Goal: Check status: Check status

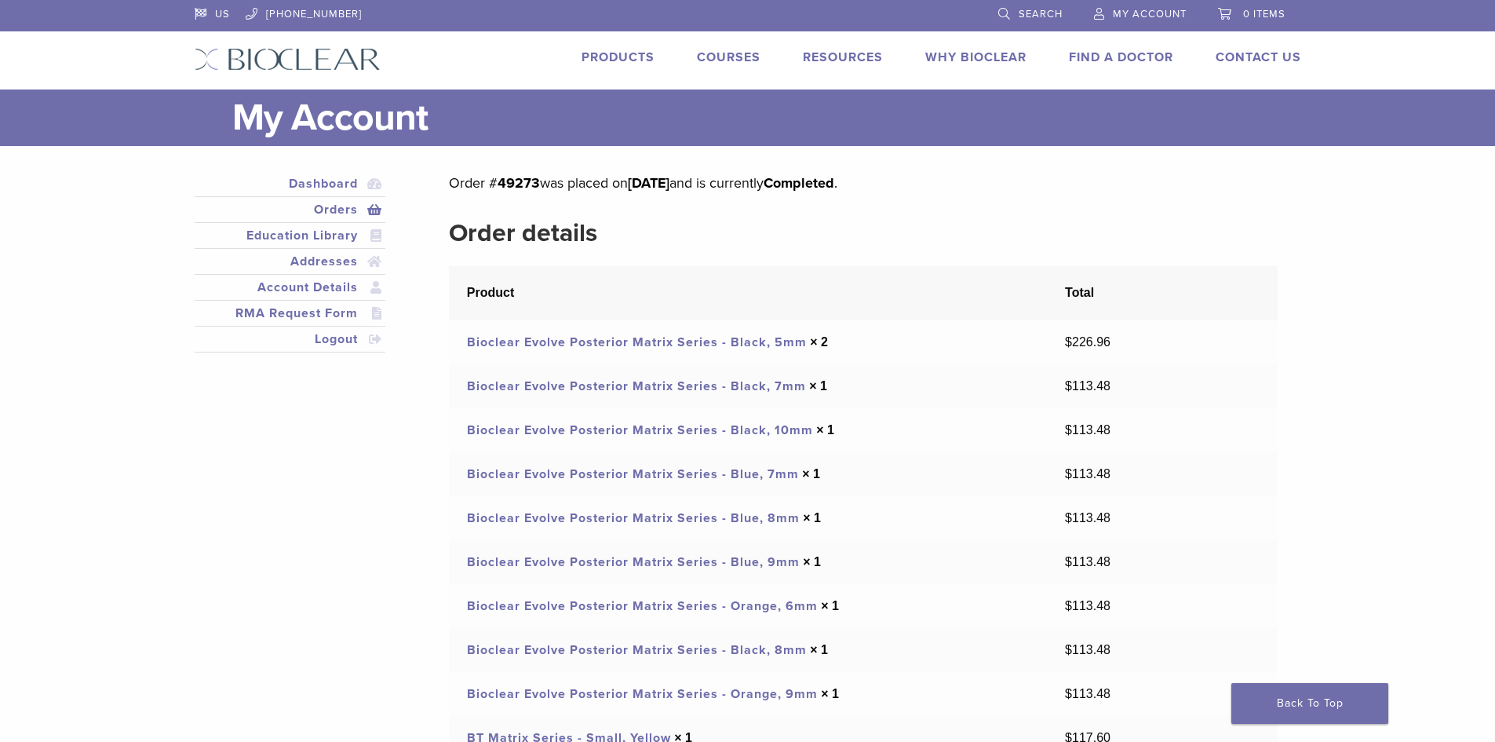
click at [1133, 9] on link "My Account" at bounding box center [1140, 12] width 93 height 24
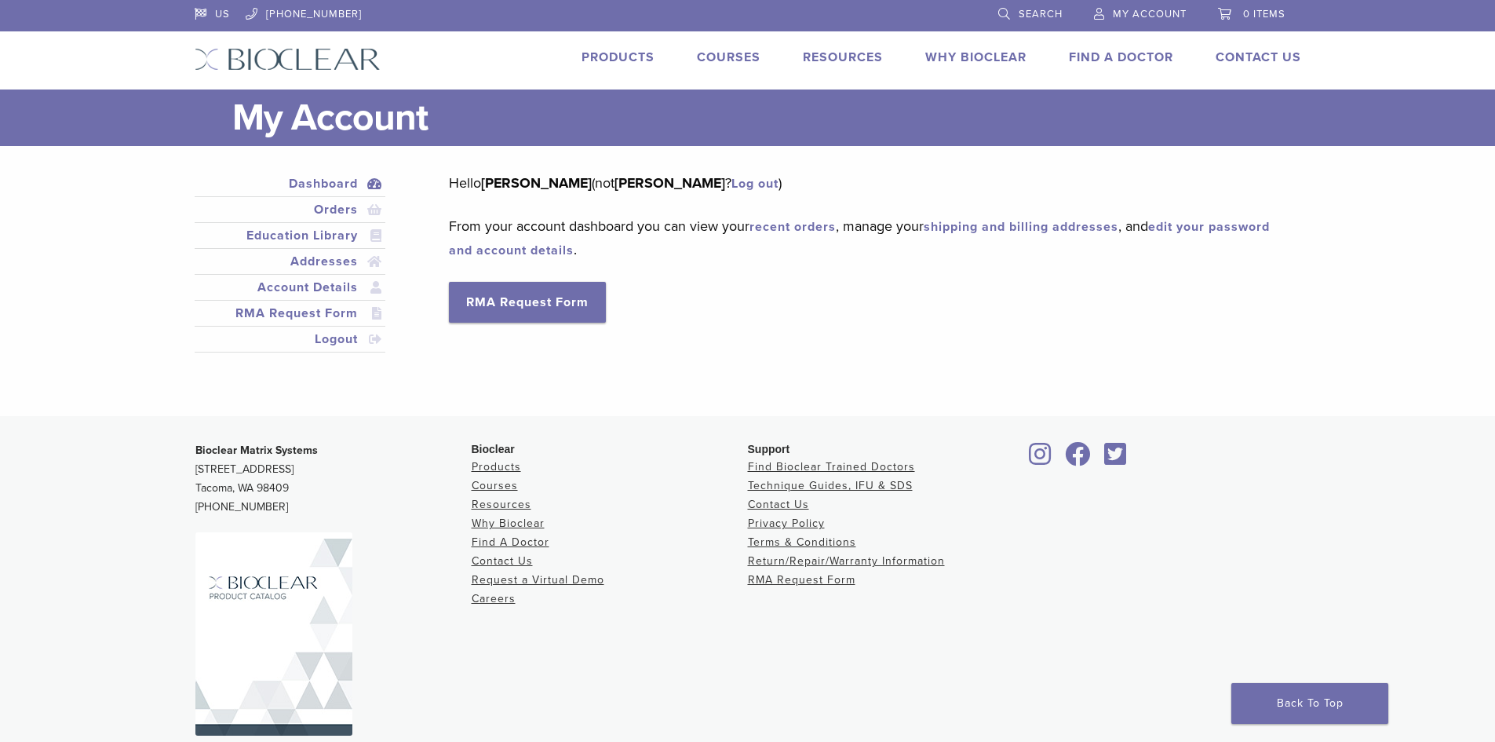
scroll to position [49, 0]
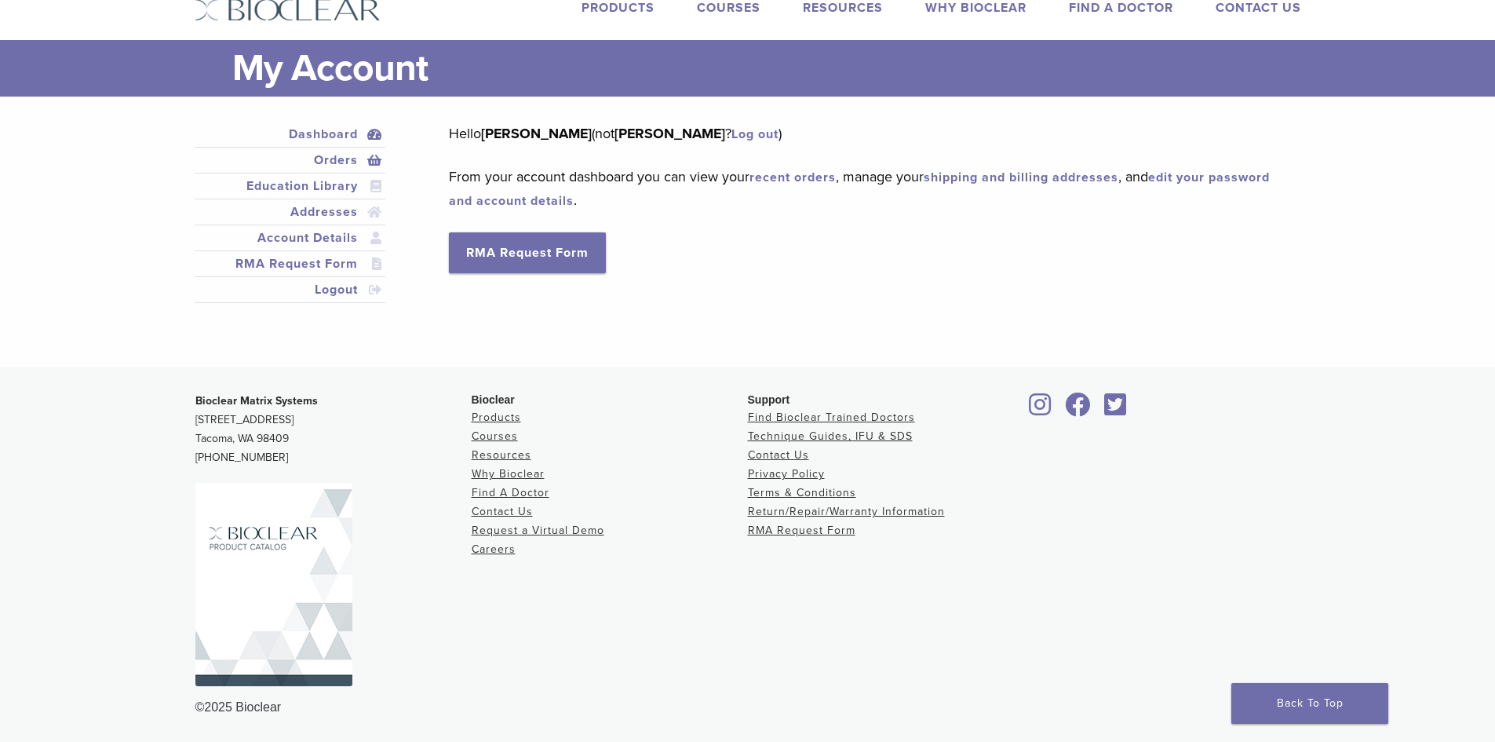
click at [325, 159] on link "Orders" at bounding box center [290, 160] width 185 height 19
